Goal: Information Seeking & Learning: Learn about a topic

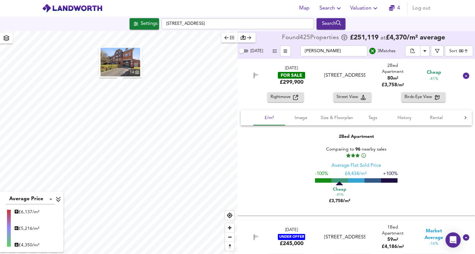
click at [339, 52] on input "[PERSON_NAME]" at bounding box center [334, 50] width 67 height 11
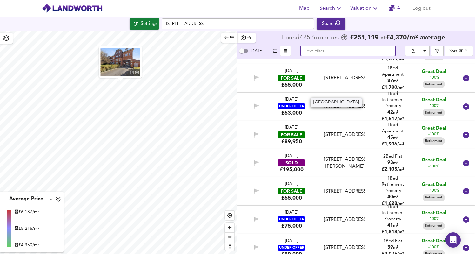
scroll to position [165, 0]
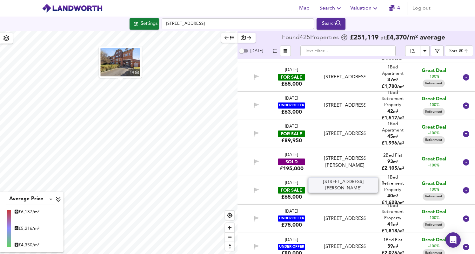
click at [345, 159] on div "[STREET_ADDRESS][PERSON_NAME]" at bounding box center [344, 162] width 41 height 14
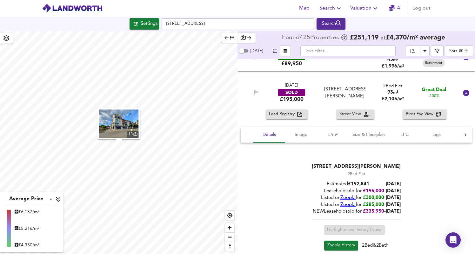
scroll to position [276, 0]
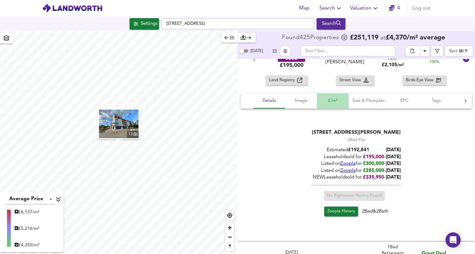
click at [329, 105] on button "£/m²" at bounding box center [333, 100] width 32 height 15
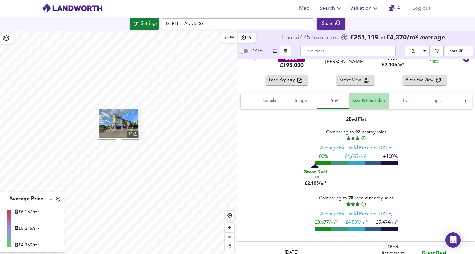
click at [354, 101] on span "Size & Floorplan" at bounding box center [369, 101] width 32 height 8
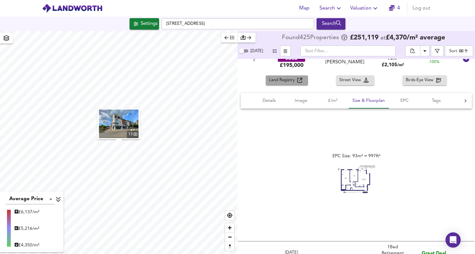
click at [299, 82] on icon "button" at bounding box center [299, 80] width 5 height 5
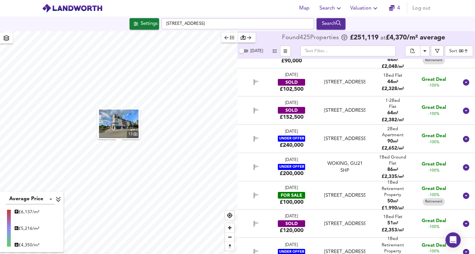
scroll to position [655, 0]
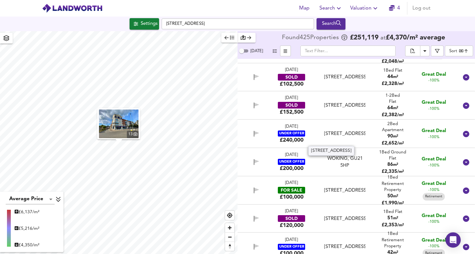
click at [349, 137] on div "[STREET_ADDRESS]" at bounding box center [344, 133] width 41 height 7
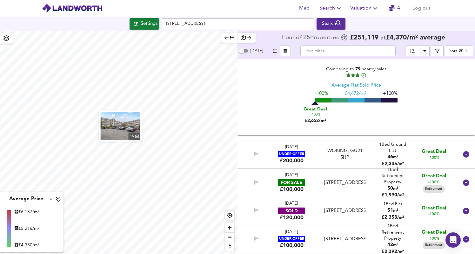
scroll to position [856, 0]
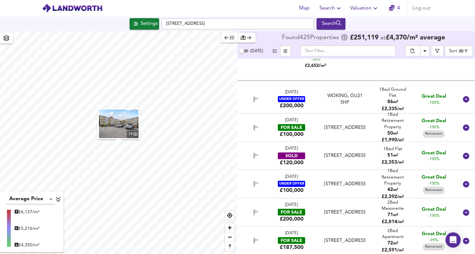
click at [345, 110] on div "[DATE] UNDER OFFER £200,000 WOKING, GU21 5HP WOKING 1 Bed Ground Flat 86 m² £ 2…" at bounding box center [349, 99] width 220 height 21
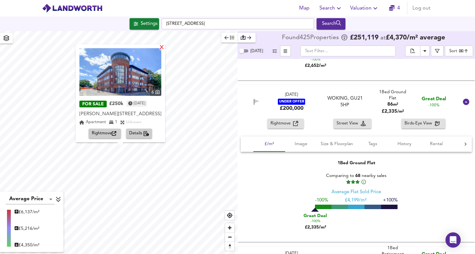
click at [165, 48] on div "X" at bounding box center [161, 48] width 5 height 6
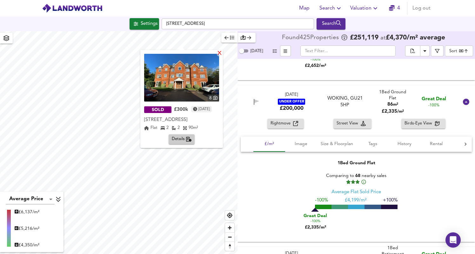
click at [222, 54] on div "X" at bounding box center [219, 54] width 5 height 6
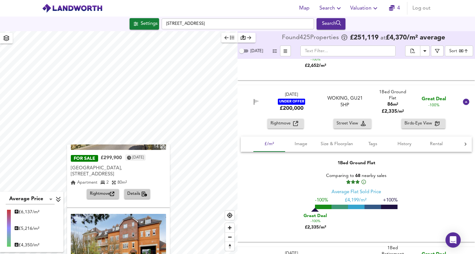
scroll to position [164, 0]
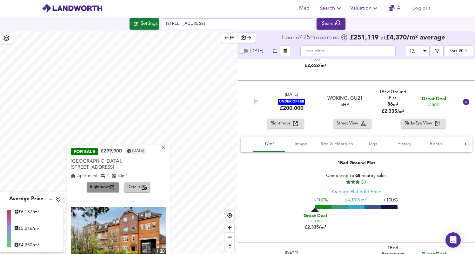
click at [110, 185] on icon "button" at bounding box center [112, 187] width 4 height 4
click at [165, 148] on div "X" at bounding box center [163, 148] width 5 height 6
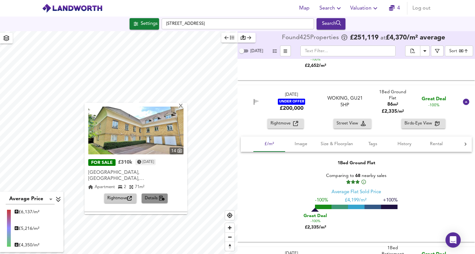
click at [160, 195] on icon "button" at bounding box center [162, 197] width 6 height 5
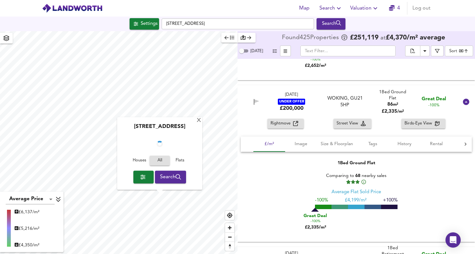
scroll to position [7492, 0]
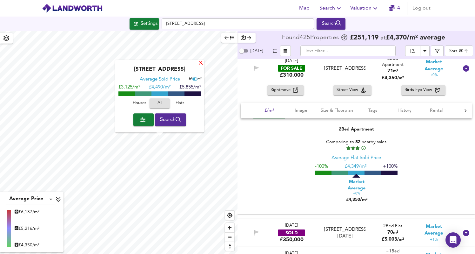
click at [201, 63] on div "X" at bounding box center [200, 63] width 5 height 6
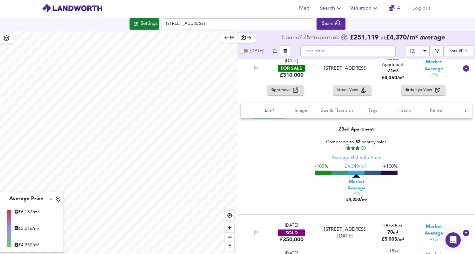
click at [248, 122] on div "Average Price landworth £ 6,137/m² £ 5,216/m² £ 4,350/m² Found 425 Propert ies …" at bounding box center [237, 142] width 475 height 222
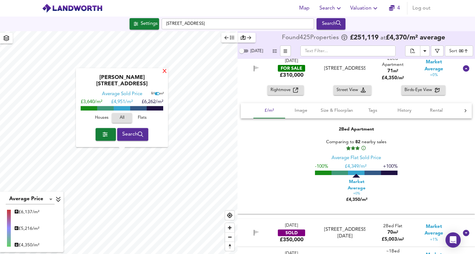
click at [164, 75] on div "X" at bounding box center [164, 72] width 5 height 6
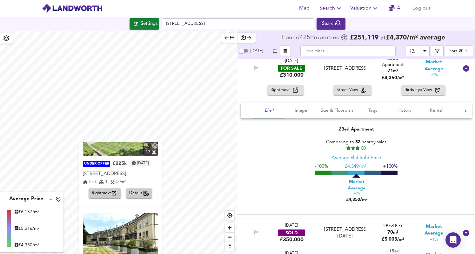
scroll to position [94, 0]
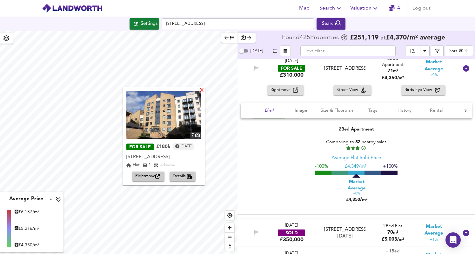
click at [205, 91] on div "X" at bounding box center [201, 91] width 5 height 6
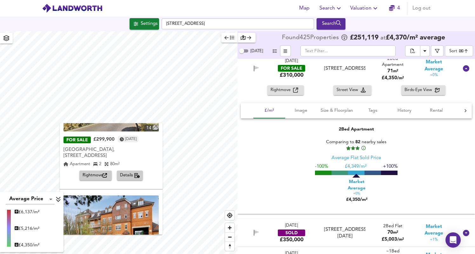
scroll to position [162, 0]
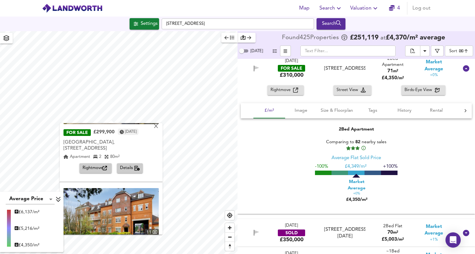
click at [132, 164] on span "Details" at bounding box center [130, 167] width 20 height 7
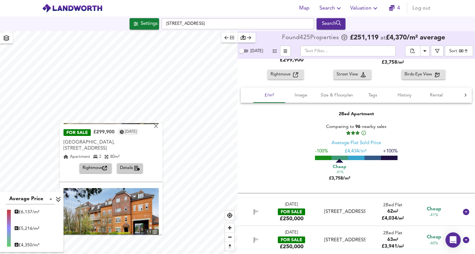
scroll to position [3218, 0]
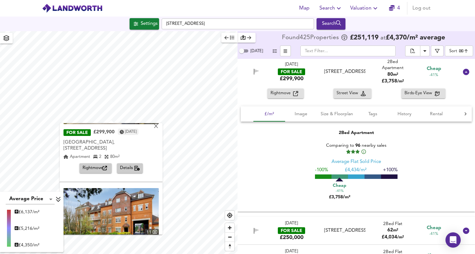
click at [103, 162] on div "14 FOR SALE £299,900 [DATE] [GEOGRAPHIC_DATA], [STREET_ADDRESS], [STREET_ADDRES…" at bounding box center [111, 125] width 103 height 104
click at [105, 166] on icon "button" at bounding box center [105, 168] width 4 height 4
